Goal: Learn about a topic: Learn about a topic

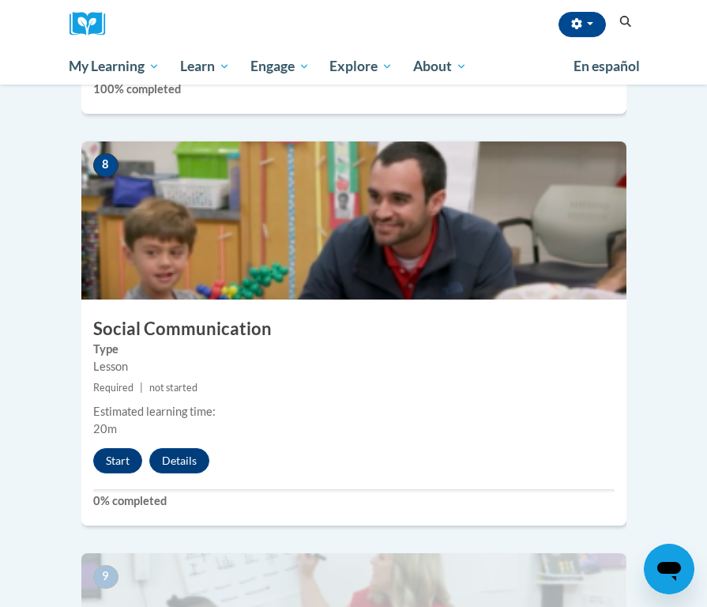
scroll to position [3285, 0]
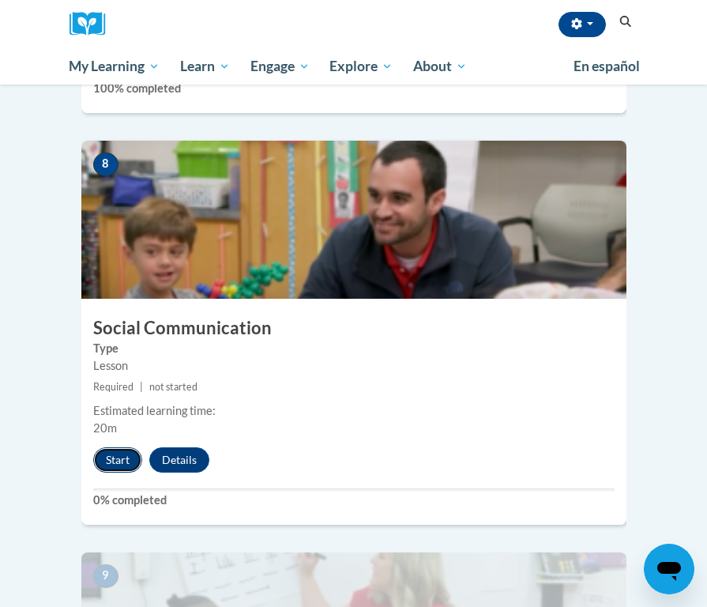
click at [119, 447] on button "Start" at bounding box center [117, 459] width 49 height 25
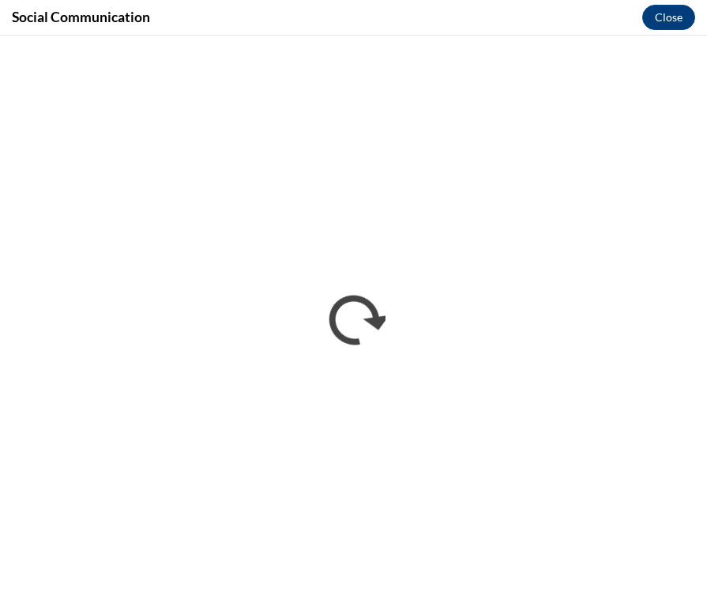
scroll to position [0, 0]
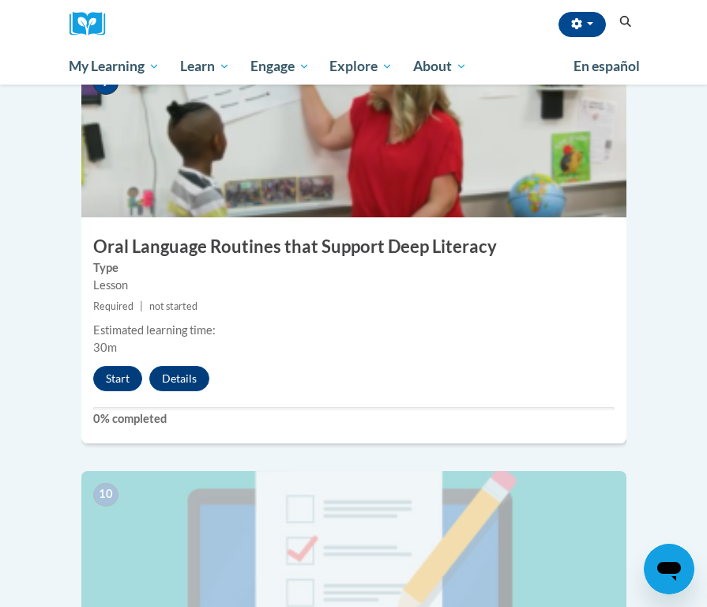
scroll to position [3775, 0]
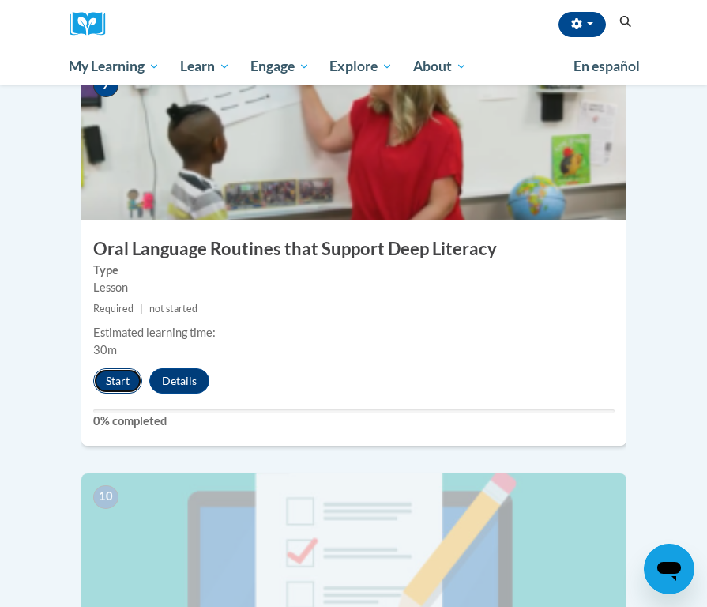
click at [111, 368] on button "Start" at bounding box center [117, 380] width 49 height 25
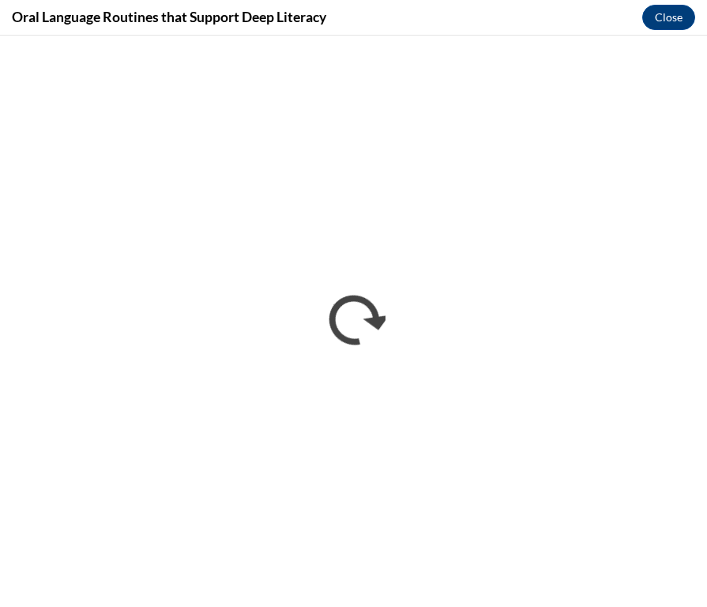
scroll to position [0, 0]
